Goal: Find specific page/section: Find specific page/section

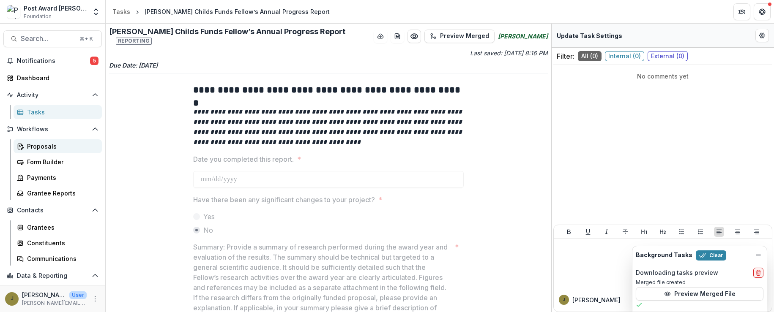
click at [44, 148] on div "Proposals" at bounding box center [61, 146] width 68 height 9
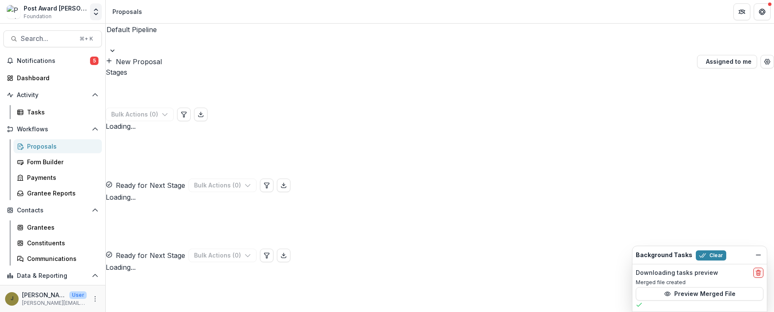
click at [94, 20] on div "Post Award [PERSON_NAME] Childs Memorial Fund Foundation Aggregate Analysis Fou…" at bounding box center [52, 13] width 105 height 20
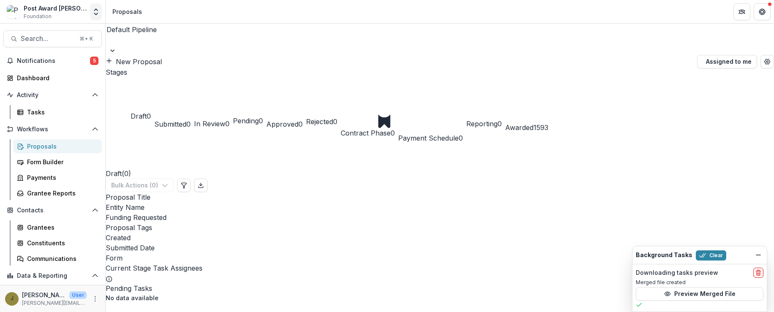
click at [93, 15] on icon "Open entity switcher" at bounding box center [96, 12] width 8 height 8
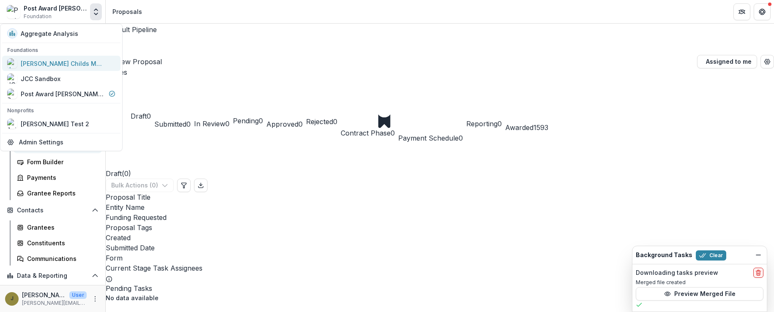
click at [57, 63] on div "[PERSON_NAME] Childs Memorial Fund for Medical Research" at bounding box center [63, 63] width 85 height 9
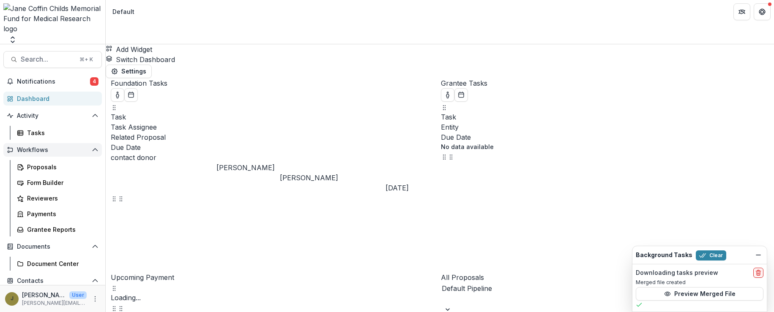
select select "******"
click at [49, 163] on div "Proposals" at bounding box center [61, 167] width 68 height 9
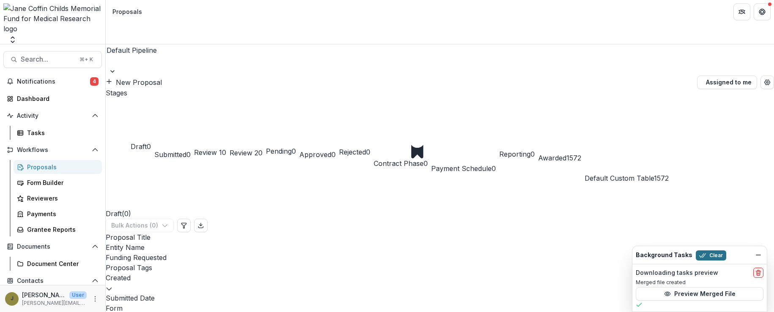
click at [711, 256] on button "Clear" at bounding box center [711, 256] width 30 height 10
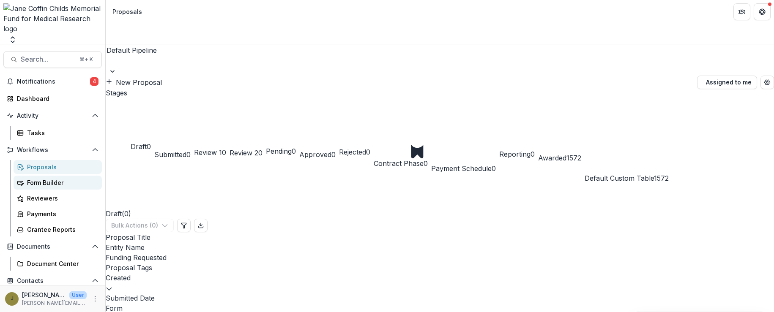
click at [45, 178] on div "Form Builder" at bounding box center [61, 182] width 68 height 9
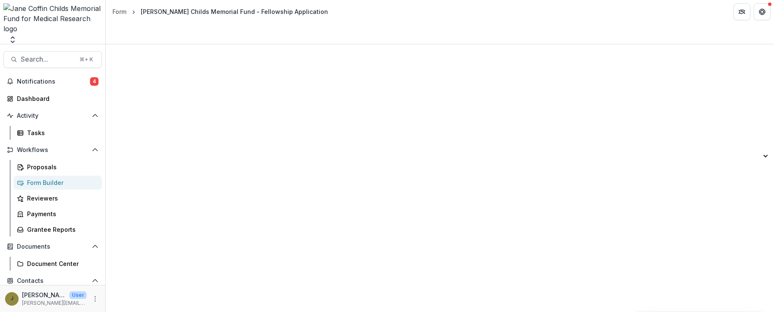
scroll to position [11222, 0]
